Goal: Connect with others: Connect with other users

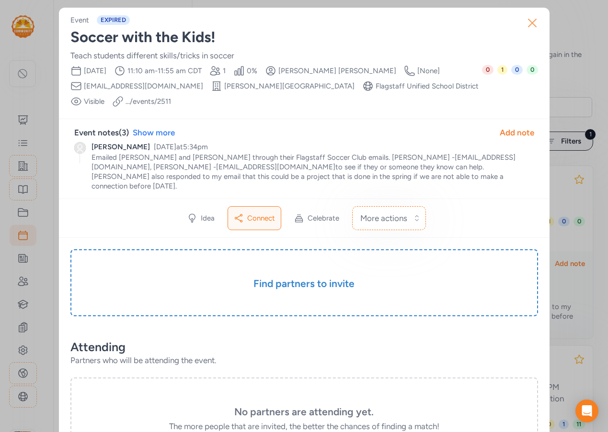
click at [528, 18] on icon "button" at bounding box center [531, 22] width 15 height 15
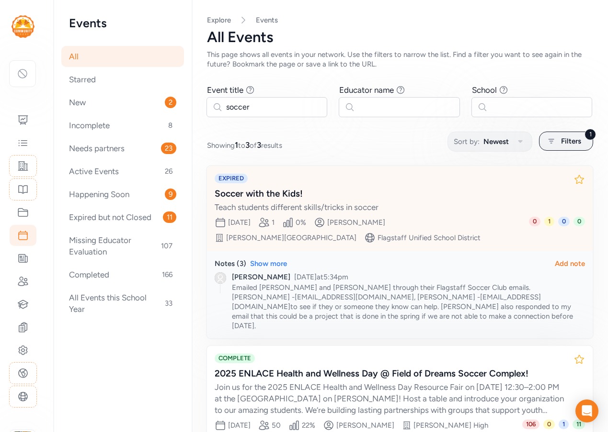
click at [380, 195] on div "Soccer with the Kids!" at bounding box center [390, 193] width 351 height 13
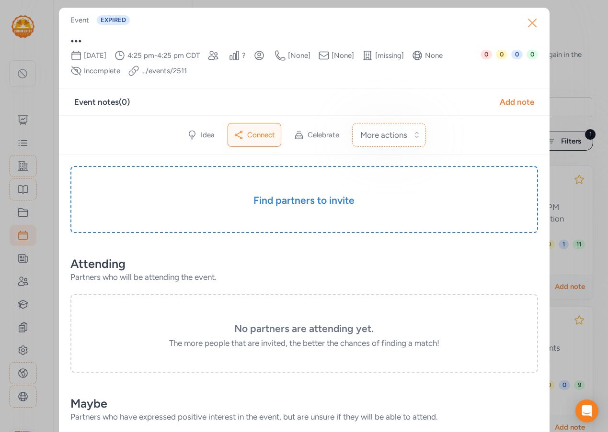
click at [528, 21] on icon "button" at bounding box center [531, 22] width 15 height 15
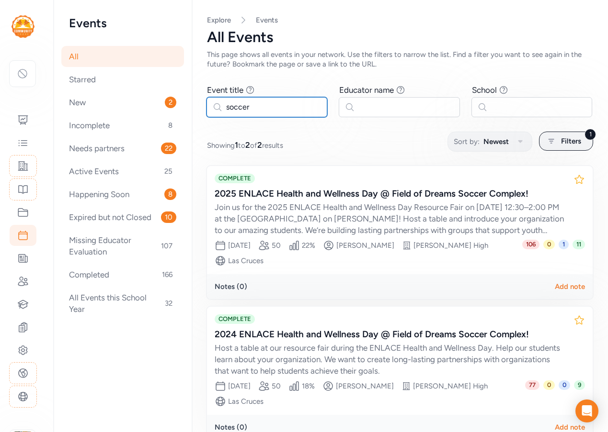
click at [266, 102] on input "soccer" at bounding box center [266, 107] width 121 height 20
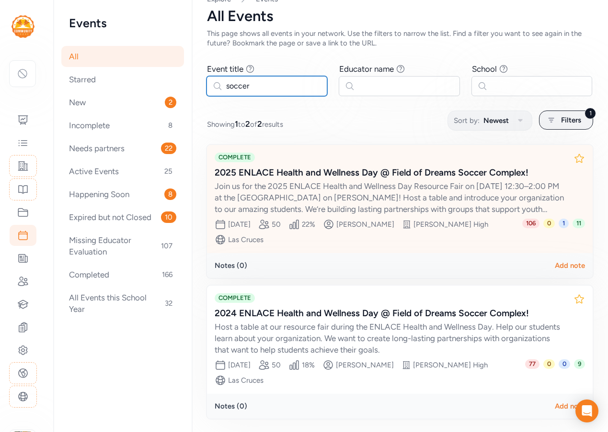
scroll to position [50, 0]
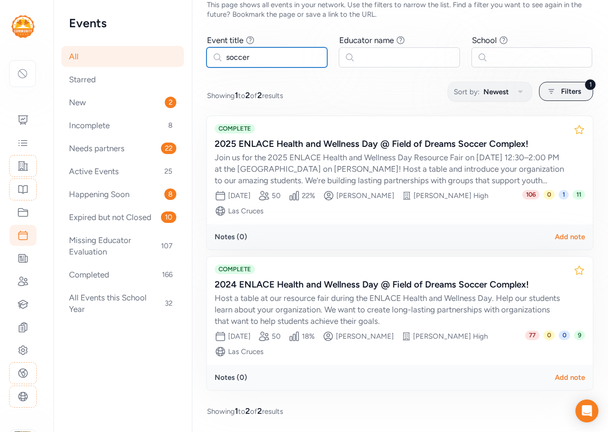
drag, startPoint x: 257, startPoint y: 58, endPoint x: 212, endPoint y: 56, distance: 45.1
click at [212, 56] on input "soccer" at bounding box center [266, 57] width 121 height 20
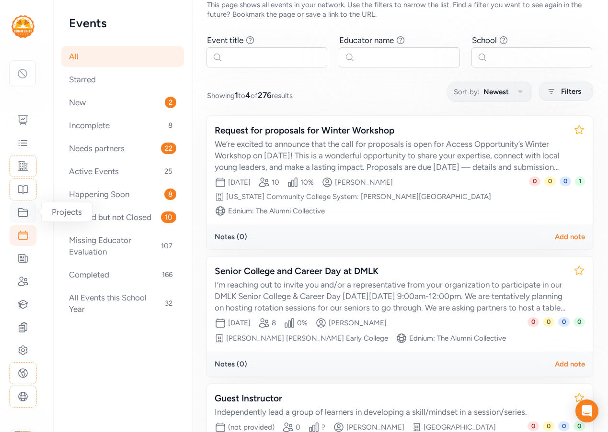
click at [28, 213] on icon at bounding box center [23, 213] width 10 height 8
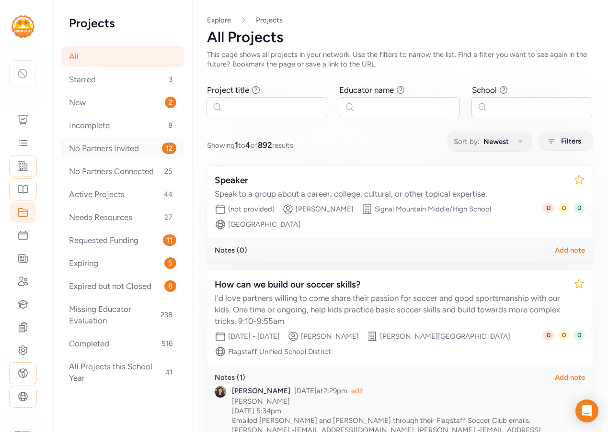
click at [117, 149] on div "No Partners Invited 12" at bounding box center [122, 148] width 123 height 21
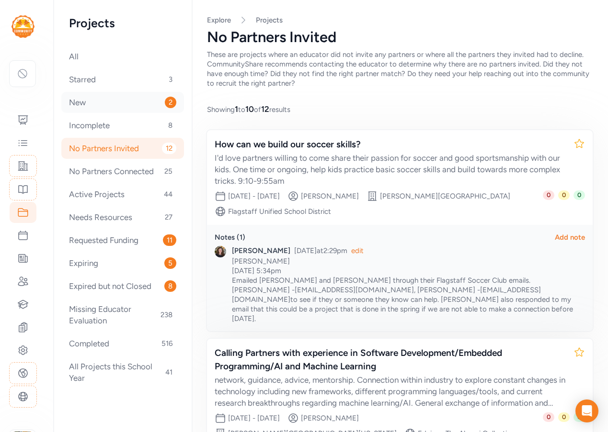
click at [118, 106] on div "New 2" at bounding box center [122, 102] width 123 height 21
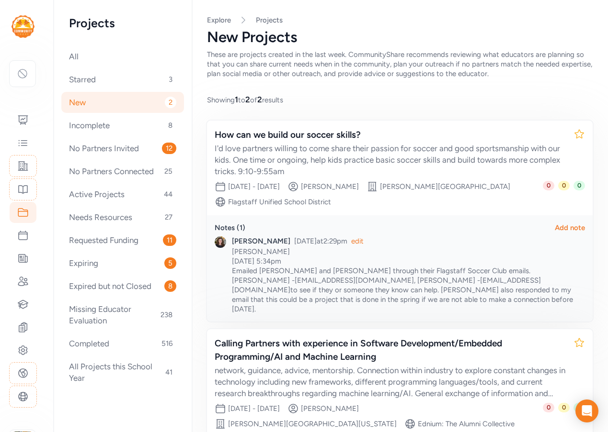
scroll to position [63, 0]
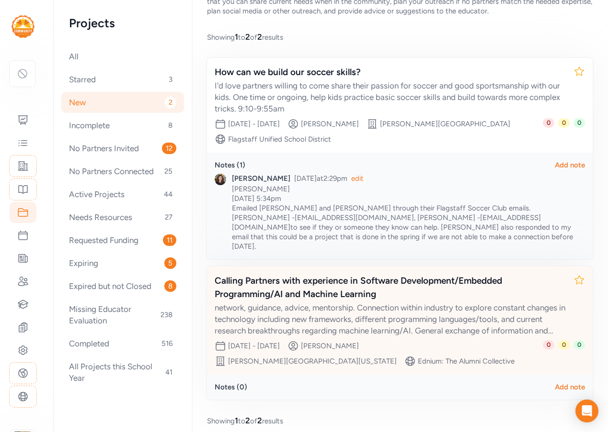
click at [350, 302] on div "network, guidance, advice, mentorship. Connection within industry to explore co…" at bounding box center [390, 319] width 351 height 34
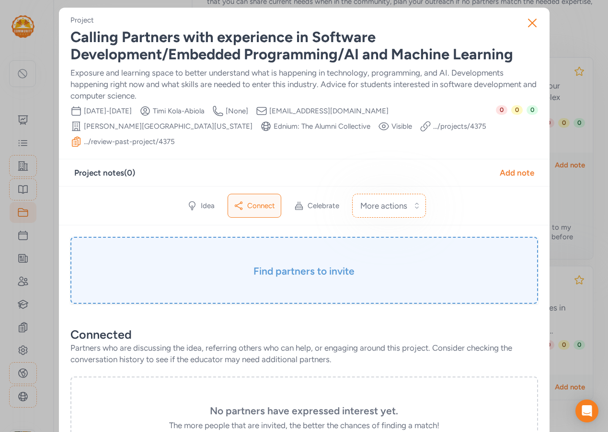
click at [292, 271] on h3 "Find partners to invite" at bounding box center [304, 271] width 420 height 13
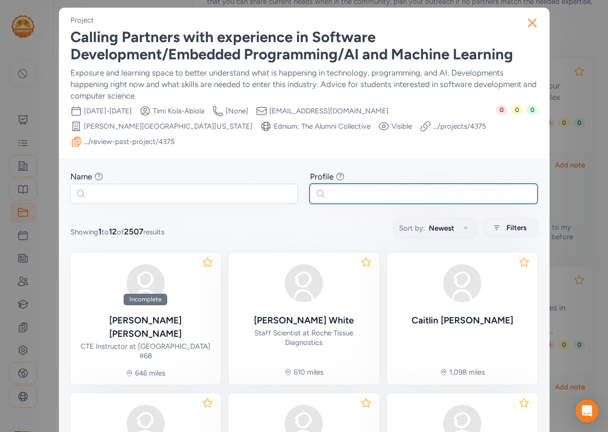
click at [356, 188] on input "text" at bounding box center [423, 194] width 228 height 20
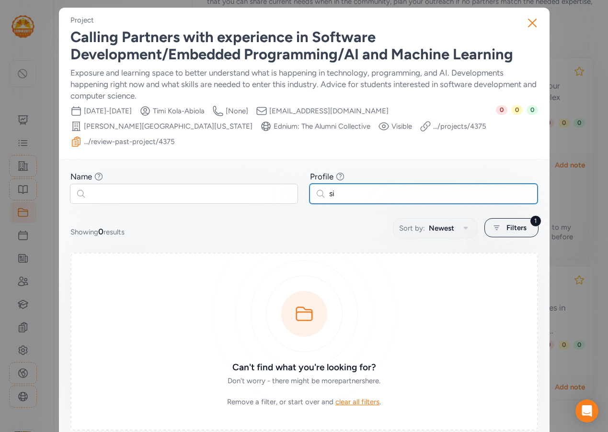
type input "s"
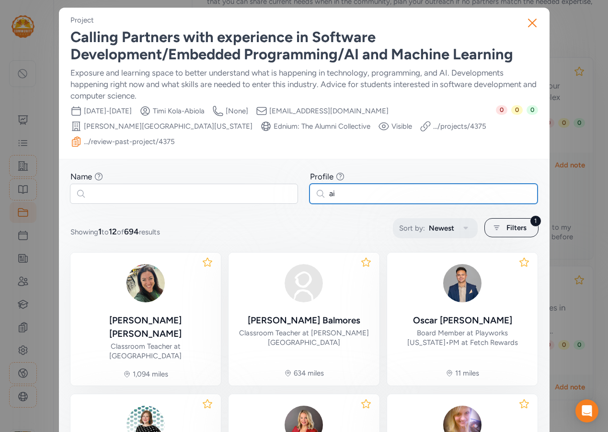
type input "ai"
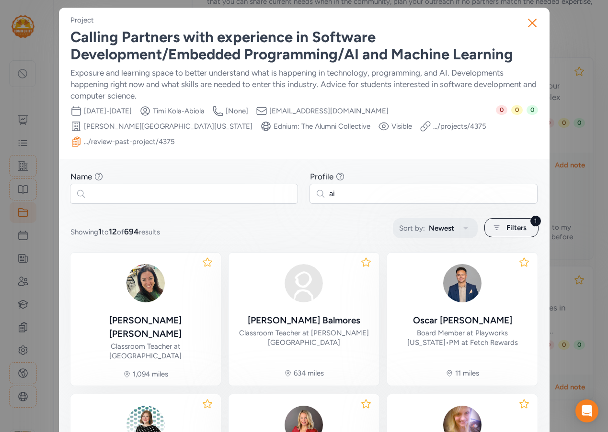
click at [460, 224] on icon "button" at bounding box center [465, 228] width 11 height 11
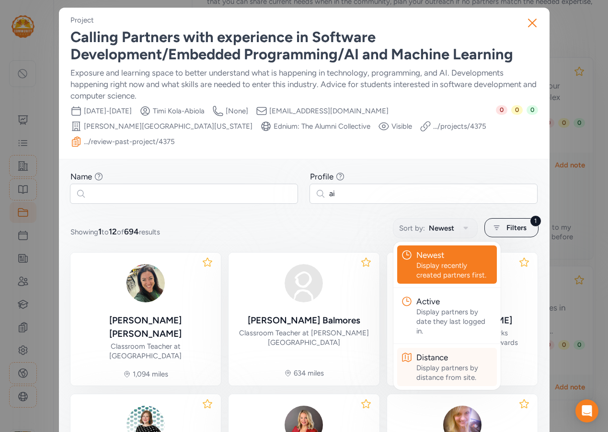
click at [441, 362] on div "Distance" at bounding box center [454, 357] width 77 height 11
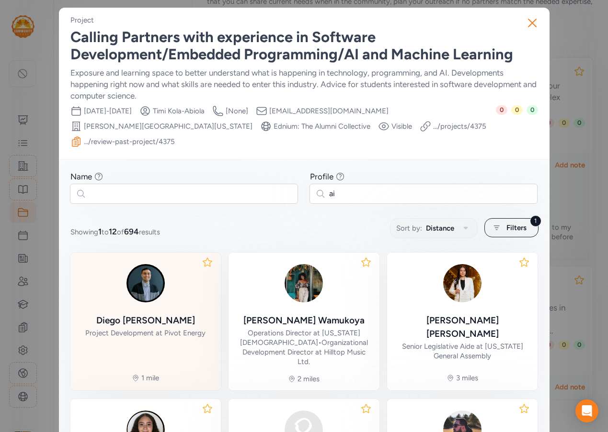
click at [177, 313] on div "[PERSON_NAME] Project Development at Pivot Energy" at bounding box center [145, 300] width 120 height 78
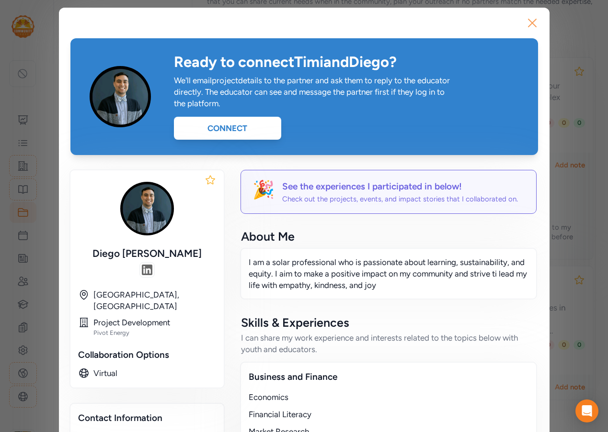
click at [532, 23] on icon "button" at bounding box center [531, 22] width 15 height 15
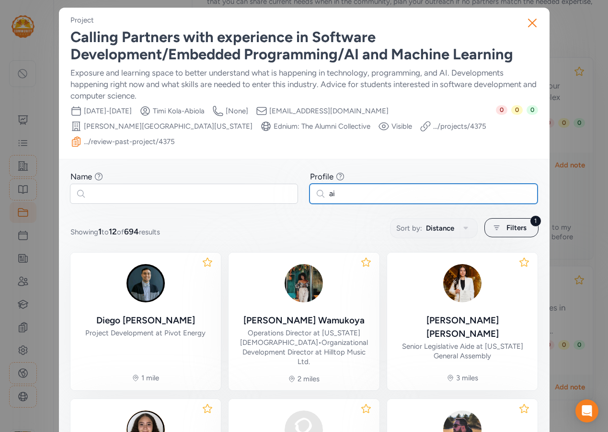
drag, startPoint x: 353, startPoint y: 193, endPoint x: 322, endPoint y: 193, distance: 31.1
click at [322, 193] on input "ai" at bounding box center [423, 194] width 228 height 20
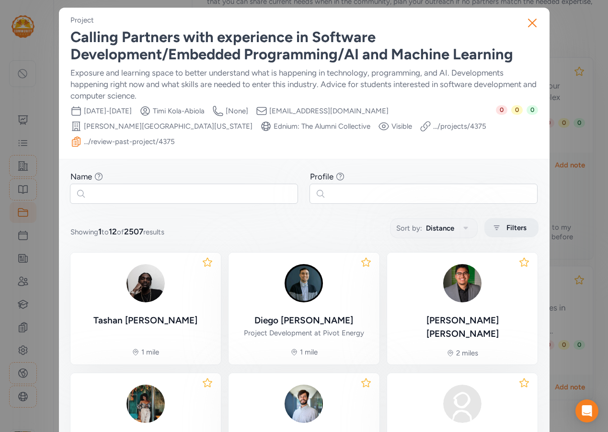
click at [506, 227] on span "Filters" at bounding box center [516, 227] width 20 height 11
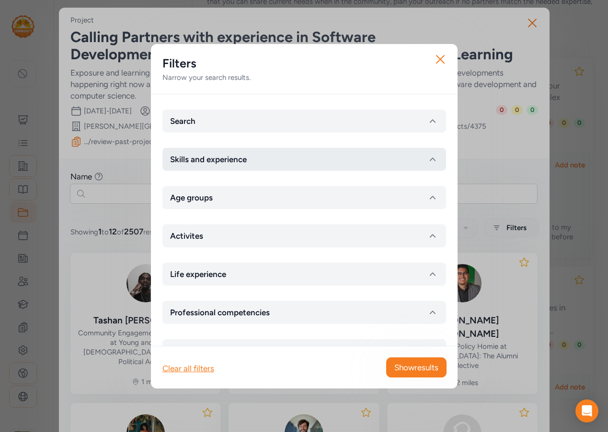
click at [240, 159] on span "Skills and experience" at bounding box center [208, 159] width 77 height 11
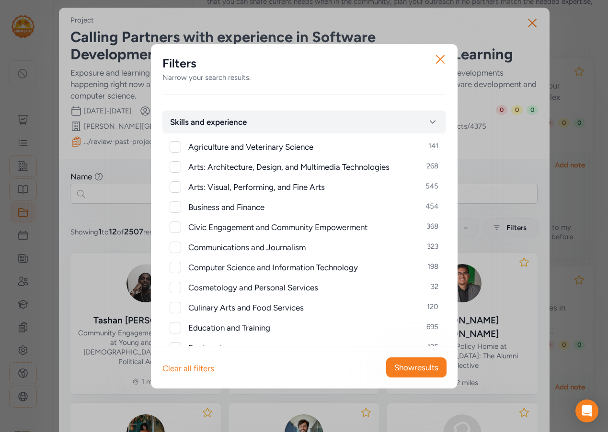
scroll to position [48, 0]
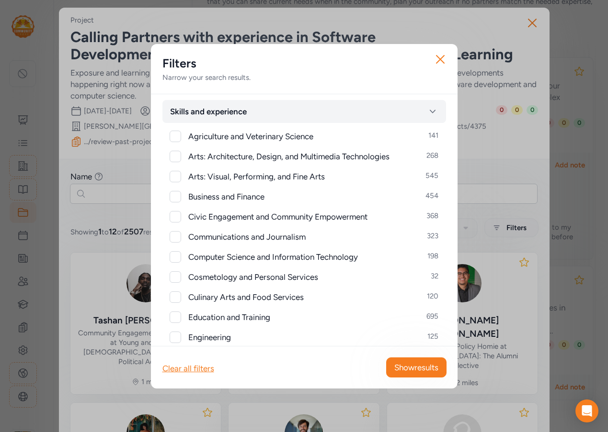
click at [246, 257] on span "Computer Science and Information Technology" at bounding box center [273, 256] width 170 height 11
checkbox input "true"
click at [419, 370] on span "Show results" at bounding box center [416, 367] width 44 height 11
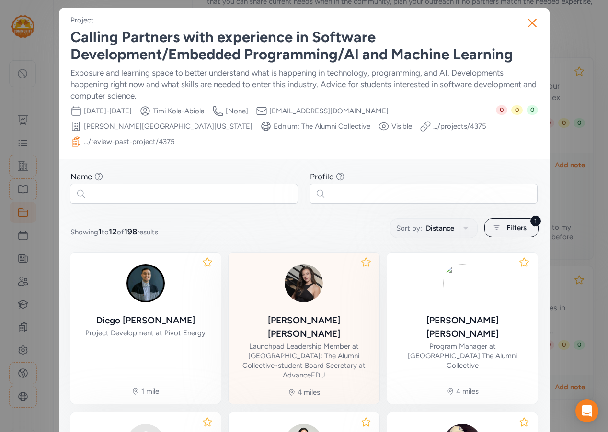
click at [321, 310] on div "[PERSON_NAME] Launchpad Leadership Member at [GEOGRAPHIC_DATA]: The Alumni Coll…" at bounding box center [304, 321] width 136 height 120
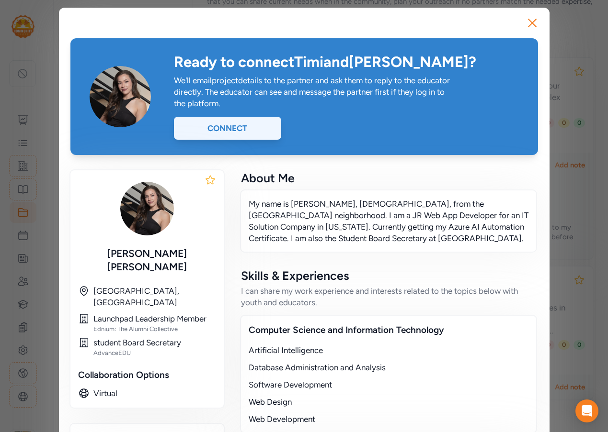
click at [258, 129] on div "Connect" at bounding box center [227, 128] width 107 height 23
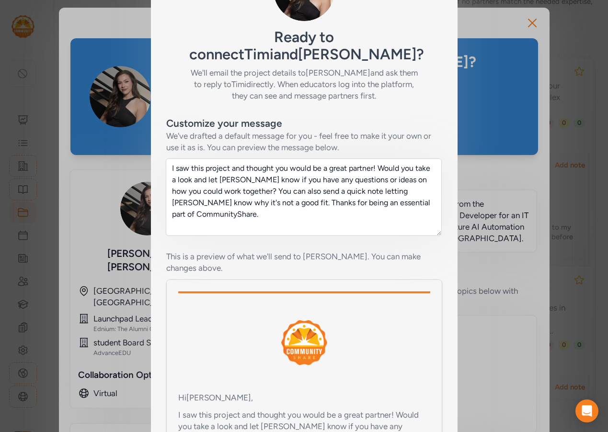
scroll to position [167, 0]
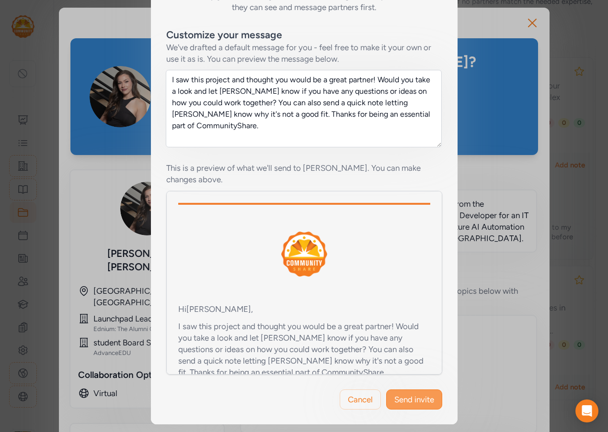
click at [428, 405] on span "Send invite" at bounding box center [414, 399] width 40 height 11
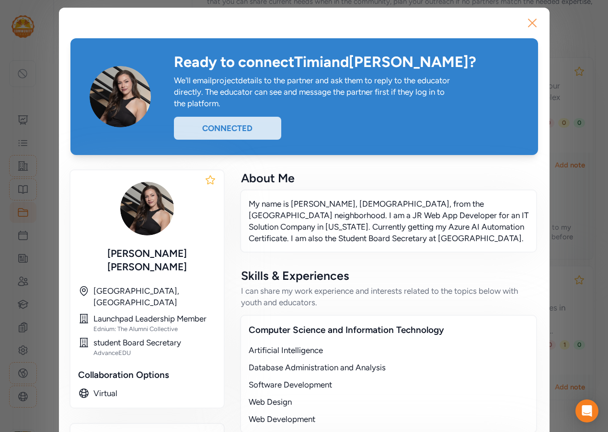
click at [531, 26] on icon "button" at bounding box center [532, 23] width 8 height 8
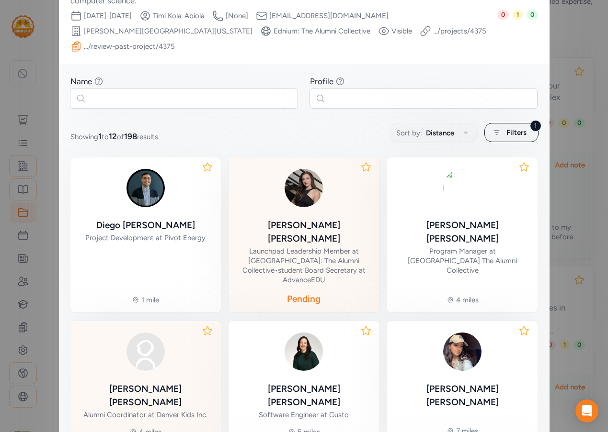
scroll to position [96, 0]
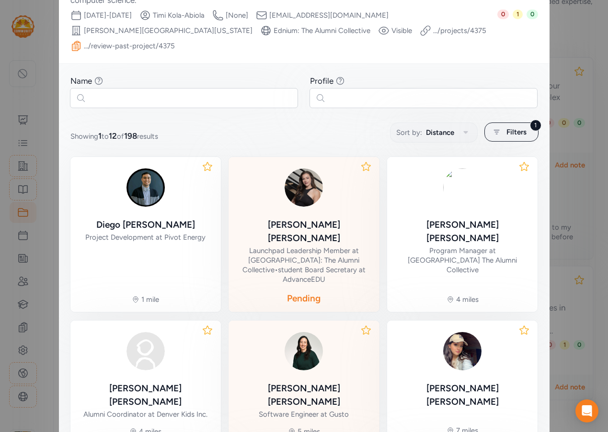
click at [279, 357] on div "[PERSON_NAME] Software Engineer at Gusto" at bounding box center [304, 374] width 136 height 91
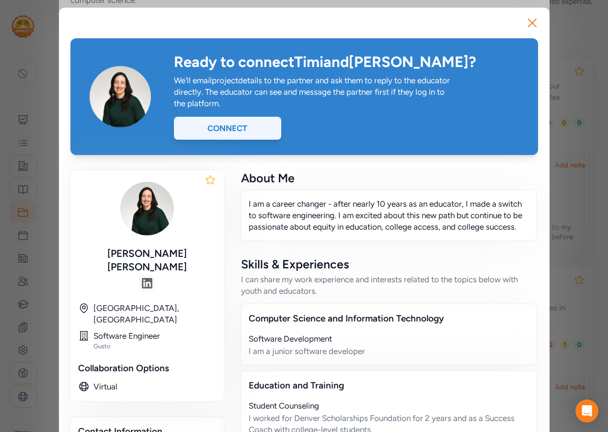
click at [234, 133] on div "Connect" at bounding box center [227, 128] width 107 height 23
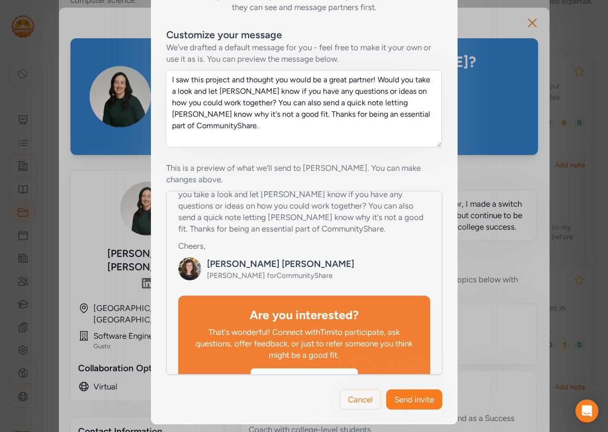
scroll to position [239, 0]
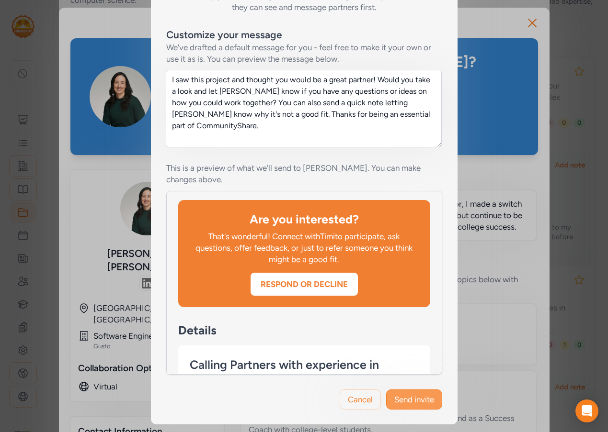
click at [408, 406] on button "Send invite" at bounding box center [414, 400] width 56 height 20
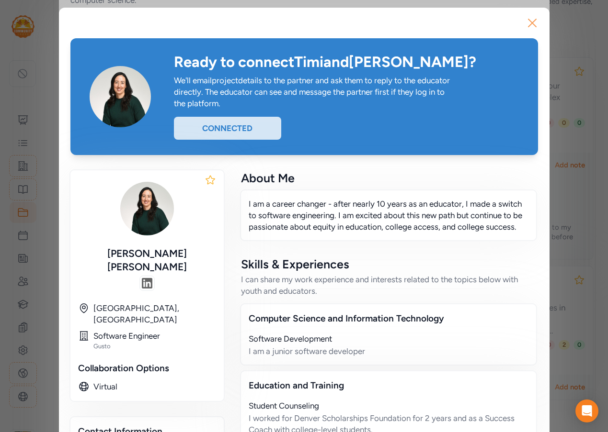
click at [530, 21] on icon "button" at bounding box center [532, 23] width 8 height 8
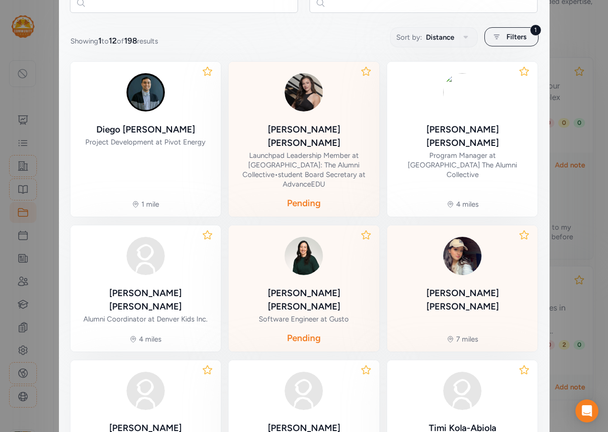
scroll to position [192, 0]
click at [488, 244] on div at bounding box center [463, 256] width 136 height 46
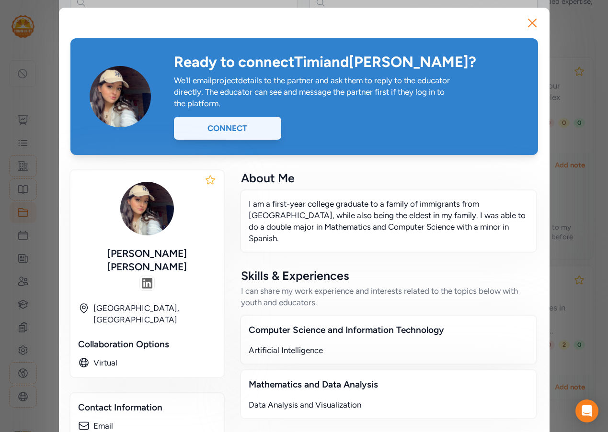
click at [243, 128] on div "Connect" at bounding box center [227, 128] width 107 height 23
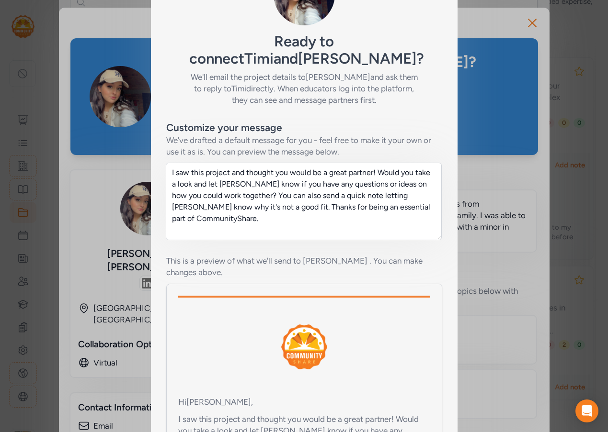
scroll to position [167, 0]
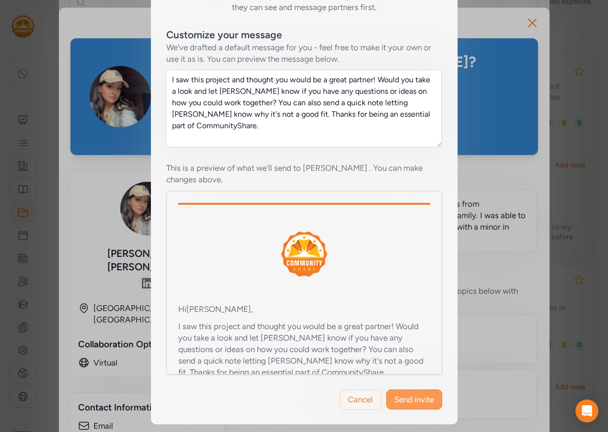
click at [416, 403] on span "Send invite" at bounding box center [414, 399] width 40 height 11
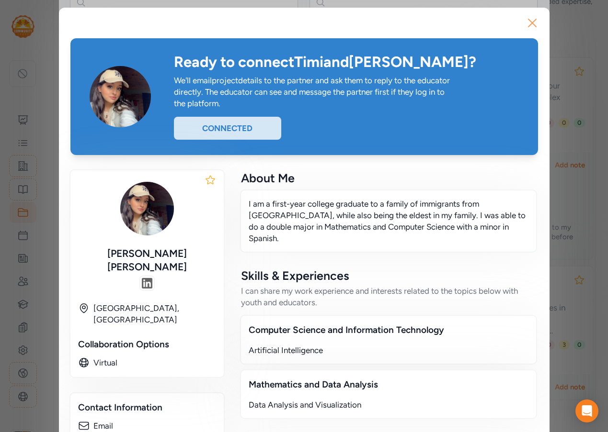
click at [528, 23] on icon "button" at bounding box center [532, 23] width 8 height 8
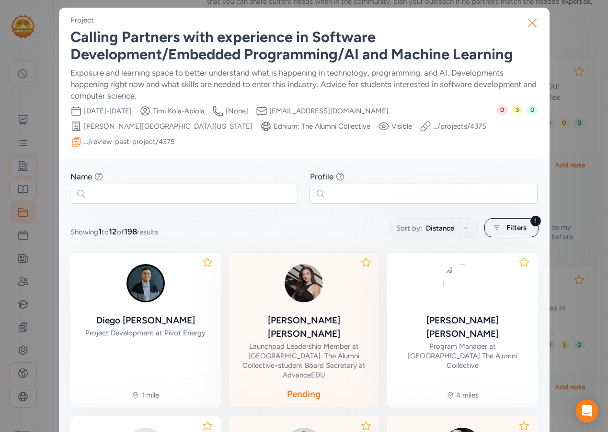
click at [532, 23] on icon "button" at bounding box center [531, 22] width 15 height 15
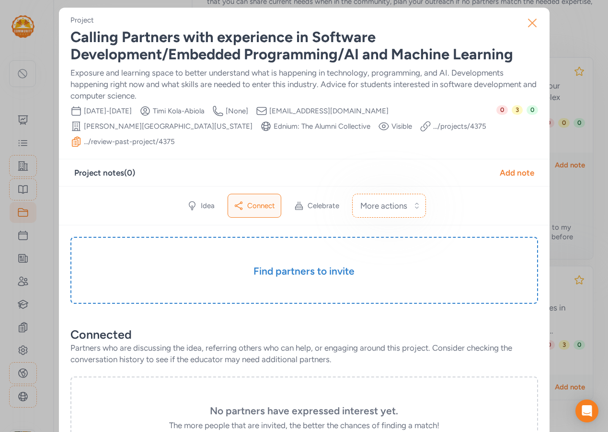
click at [528, 23] on icon "button" at bounding box center [532, 23] width 8 height 8
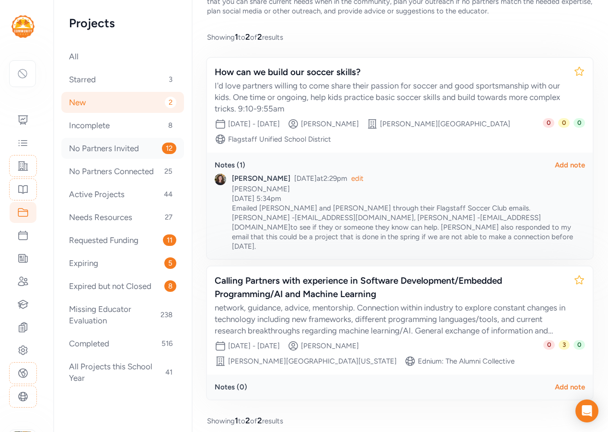
click at [121, 153] on div "No Partners Invited 12" at bounding box center [122, 148] width 123 height 21
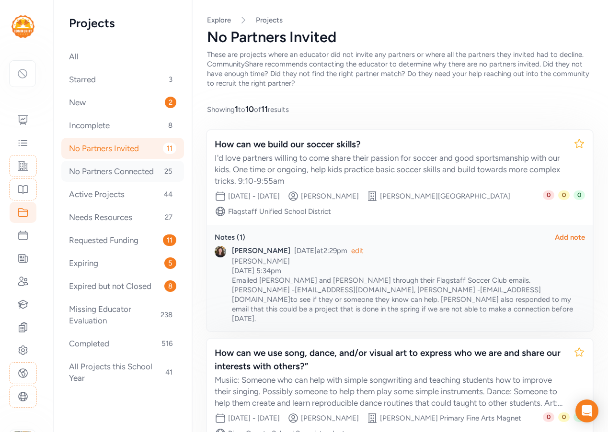
click at [130, 175] on div "No Partners Connected 25" at bounding box center [122, 171] width 123 height 21
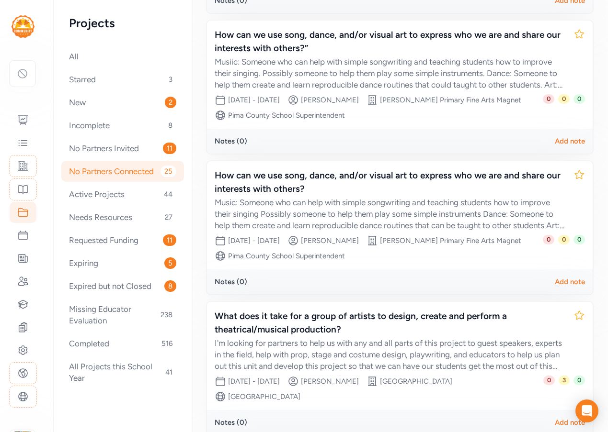
scroll to position [575, 0]
